Goal: Find specific page/section: Find specific page/section

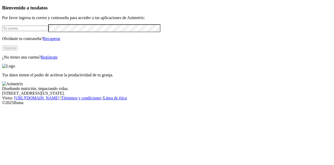
type input "[PERSON_NAME][EMAIL_ADDRESS][PERSON_NAME][DOMAIN_NAME]"
click at [18, 51] on button "Ingresa" at bounding box center [10, 47] width 16 height 5
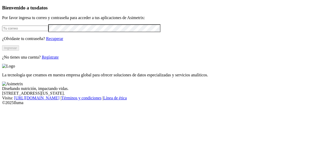
type input "[PERSON_NAME][EMAIL_ADDRESS][PERSON_NAME][DOMAIN_NAME]"
click at [19, 51] on button "Ingresar" at bounding box center [10, 47] width 17 height 5
